Goal: Task Accomplishment & Management: Manage account settings

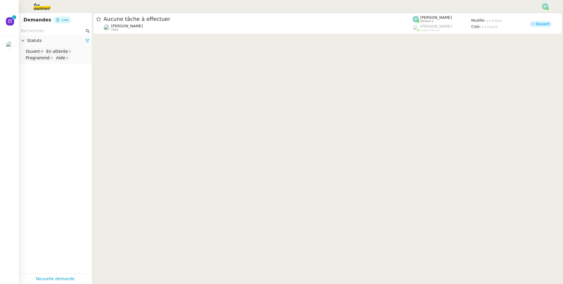
click at [42, 50] on icon at bounding box center [41, 51] width 3 height 3
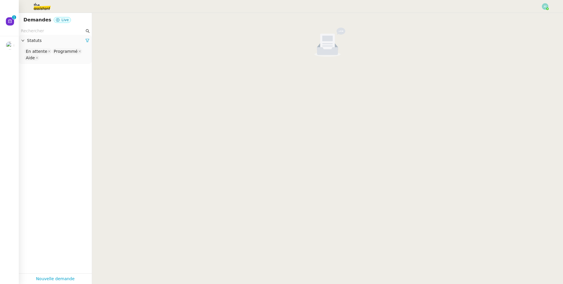
click at [44, 50] on div "En attente" at bounding box center [36, 51] width 21 height 5
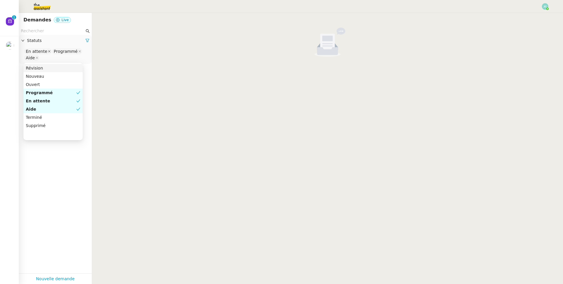
click at [48, 51] on icon at bounding box center [49, 51] width 2 height 2
click at [43, 110] on div "Terminé" at bounding box center [53, 110] width 55 height 5
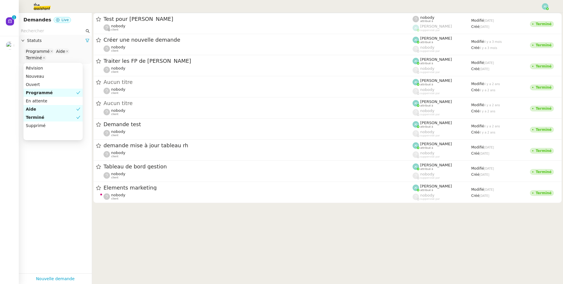
click at [47, 109] on div "Aide" at bounding box center [51, 108] width 50 height 5
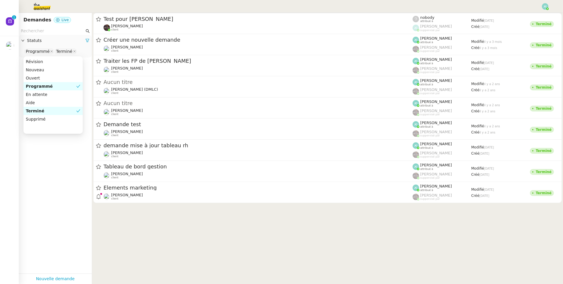
click at [46, 88] on div "Programmé" at bounding box center [51, 86] width 50 height 5
click at [168, 227] on cdk-virtual-scroll-viewport "Test pour [PERSON_NAME] client nobody attribué à [PERSON_NAME] suppervisé par M…" at bounding box center [327, 148] width 471 height 271
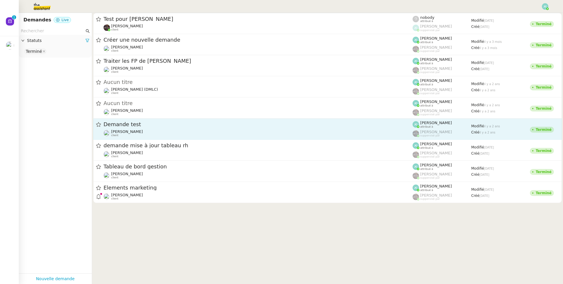
click at [175, 126] on span "Demande test" at bounding box center [258, 124] width 309 height 5
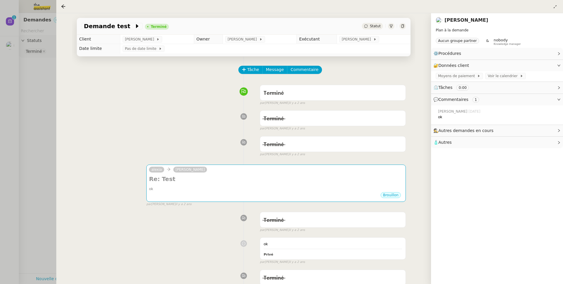
click at [24, 137] on div at bounding box center [281, 142] width 563 height 284
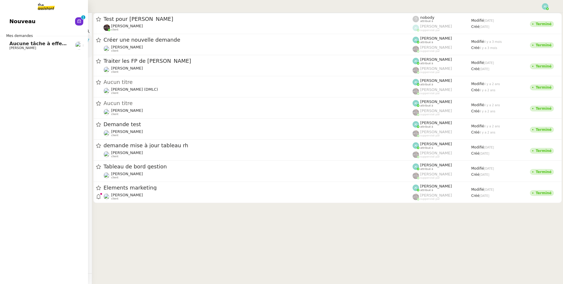
click at [15, 44] on span "Aucune tâche à effectuer" at bounding box center [42, 44] width 67 height 6
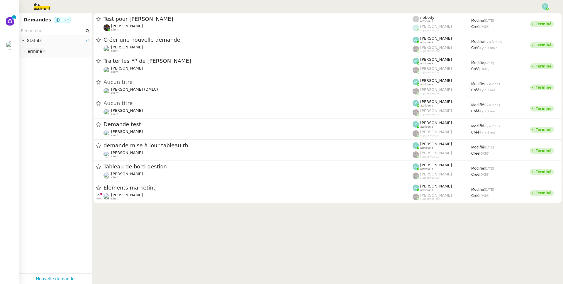
click at [53, 32] on input "text" at bounding box center [53, 31] width 64 height 7
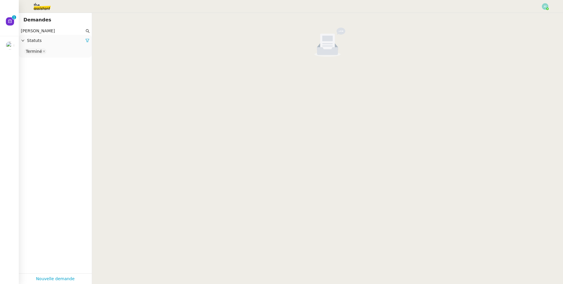
type input "[PERSON_NAME]"
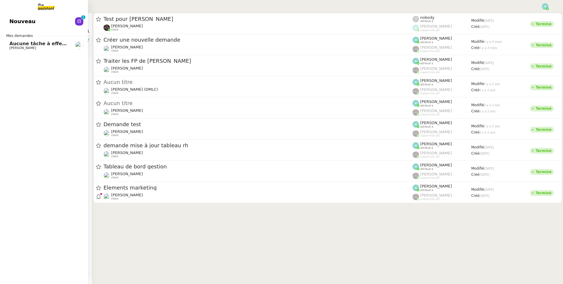
click at [34, 41] on span "Aucune tâche à effectuer" at bounding box center [42, 44] width 67 height 6
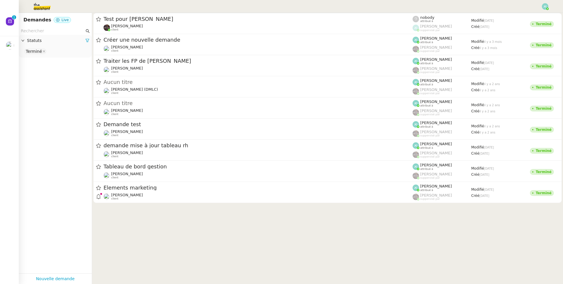
click at [56, 34] on nz-input-group at bounding box center [55, 31] width 73 height 8
click at [56, 31] on input "text" at bounding box center [53, 31] width 64 height 7
paste input "Appel émis - [PERSON_NAME]-MAUROZ"
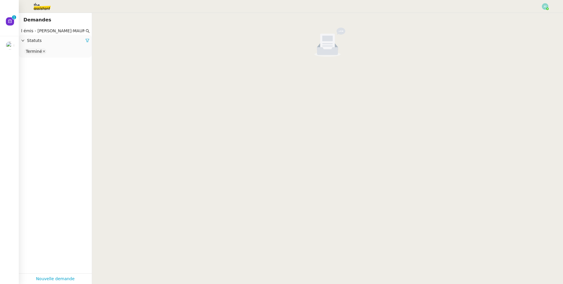
type input "Appel émis - [PERSON_NAME]-MAUROZ"
click at [44, 51] on icon at bounding box center [44, 51] width 3 height 3
click at [72, 30] on input "Appel émis - [PERSON_NAME]-MAUROZ" at bounding box center [53, 31] width 64 height 7
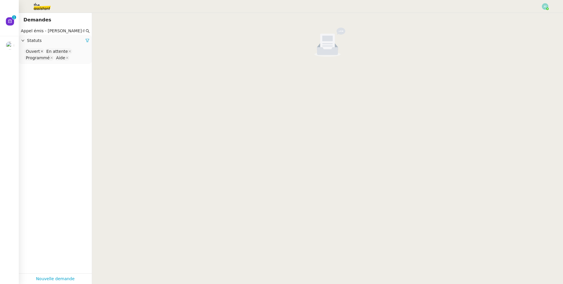
click at [41, 51] on icon at bounding box center [41, 51] width 3 height 3
click at [41, 51] on div "En attente" at bounding box center [36, 51] width 21 height 5
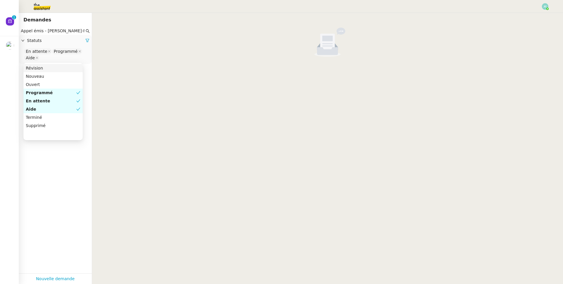
click at [45, 51] on div "En attente" at bounding box center [36, 51] width 21 height 5
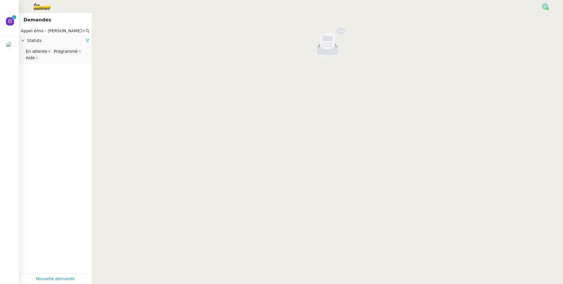
click at [48, 51] on icon at bounding box center [49, 51] width 3 height 3
click at [50, 51] on icon at bounding box center [51, 51] width 3 height 3
click at [36, 51] on icon at bounding box center [37, 51] width 2 height 2
click at [58, 29] on input "Appel émis - [PERSON_NAME]-MAUROZ" at bounding box center [53, 31] width 64 height 7
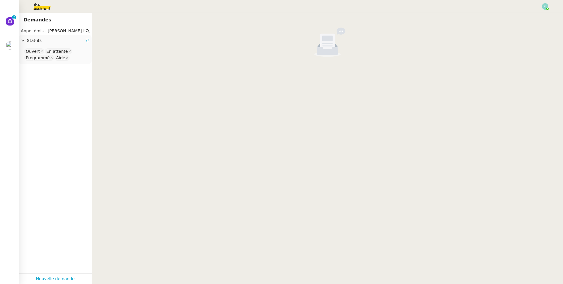
click at [58, 29] on input "Appel émis - [PERSON_NAME]-MAUROZ" at bounding box center [53, 31] width 64 height 7
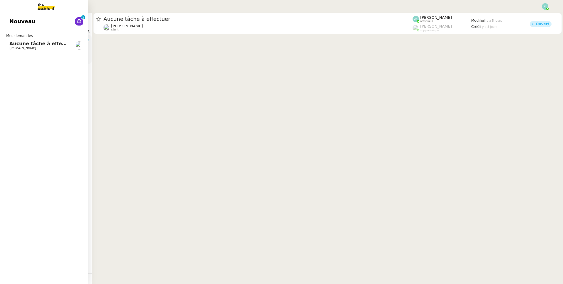
click at [14, 47] on span "[PERSON_NAME]" at bounding box center [22, 48] width 27 height 4
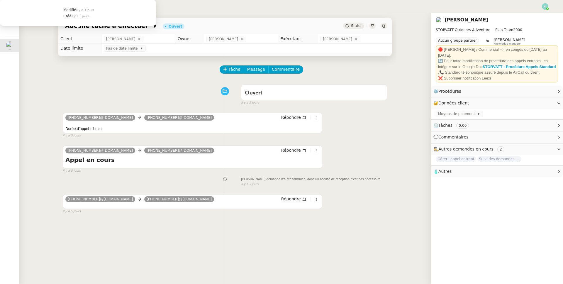
click at [457, 158] on span "Gérer l'appel entrant" at bounding box center [456, 159] width 40 height 6
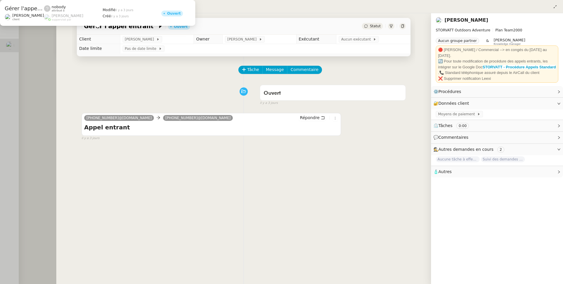
click at [68, 95] on div "Gérer l'appel entrant Ouvert Statut Client Franck MUFFAT-JEANDET Owner Romane V…" at bounding box center [243, 148] width 375 height 271
click at [44, 99] on div at bounding box center [281, 142] width 563 height 284
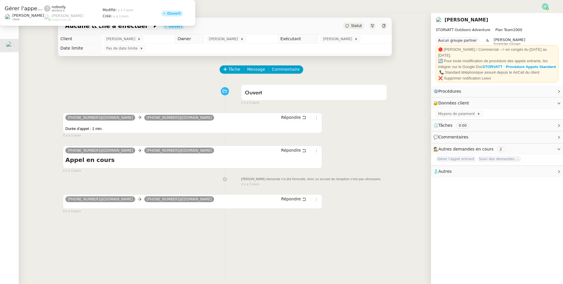
click at [107, 82] on div "Tâche Message Commentaire Veuillez patienter une erreur s'est produite 👌👌👌 mess…" at bounding box center [224, 198] width 343 height 284
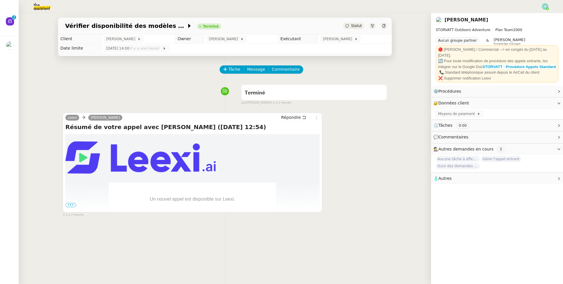
click at [48, 5] on img at bounding box center [37, 6] width 45 height 13
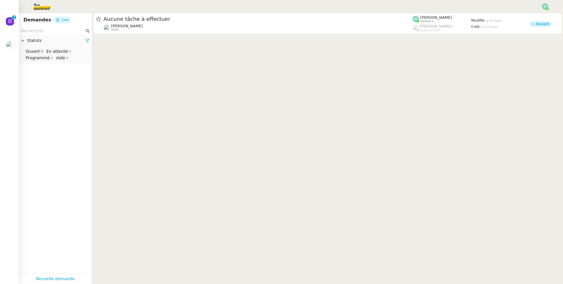
click at [41, 51] on icon at bounding box center [41, 51] width 3 height 3
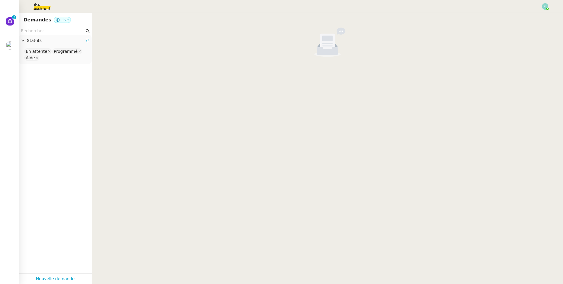
click at [48, 50] on icon at bounding box center [49, 51] width 3 height 3
click at [50, 51] on icon at bounding box center [51, 51] width 3 height 3
click at [35, 51] on icon at bounding box center [36, 51] width 3 height 3
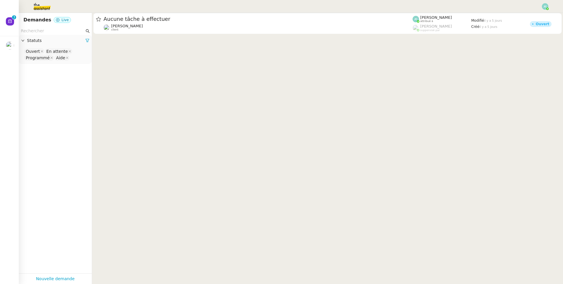
click at [71, 52] on nz-select-top-control "Ouvert En attente Programmé Aide" at bounding box center [55, 55] width 64 height 14
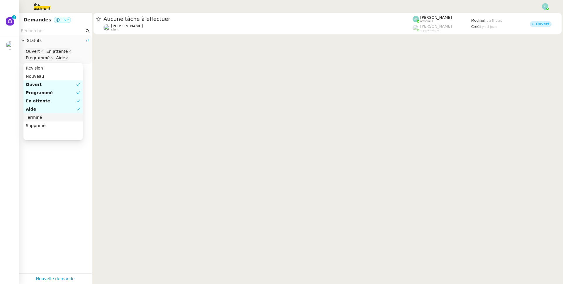
click at [40, 117] on div "Terminé" at bounding box center [53, 117] width 55 height 5
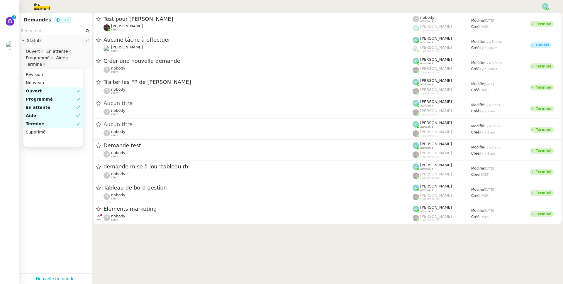
click at [38, 115] on div "Aide" at bounding box center [51, 115] width 50 height 5
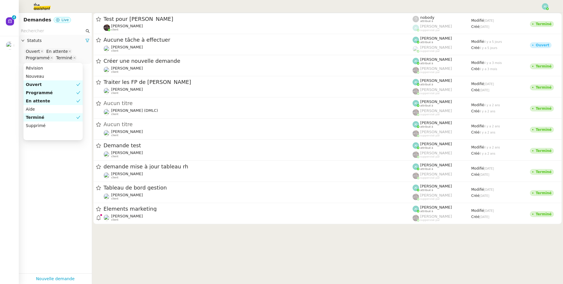
click at [39, 103] on div "En attente" at bounding box center [51, 100] width 50 height 5
click at [40, 92] on div "Programmé" at bounding box center [51, 92] width 50 height 5
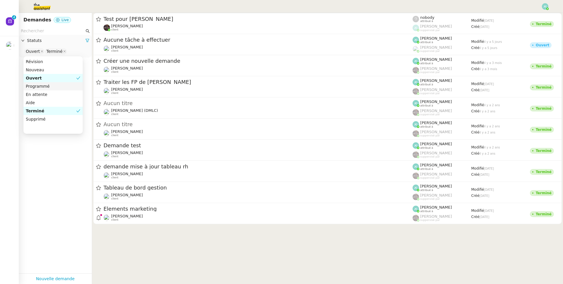
click at [41, 87] on div "Programmé" at bounding box center [53, 86] width 55 height 5
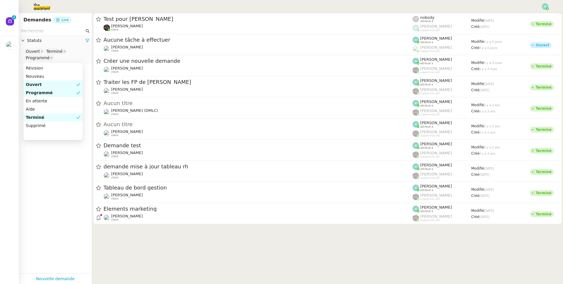
click at [41, 86] on div "Ouvert" at bounding box center [51, 84] width 50 height 5
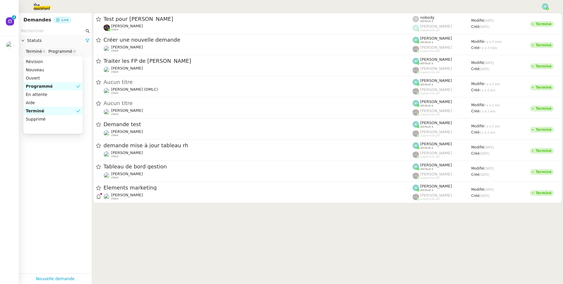
click at [41, 87] on div "Programmé" at bounding box center [51, 86] width 50 height 5
click at [48, 165] on app-tickets-filter "Statuts Terminé" at bounding box center [55, 150] width 73 height 246
